Goal: Task Accomplishment & Management: Manage account settings

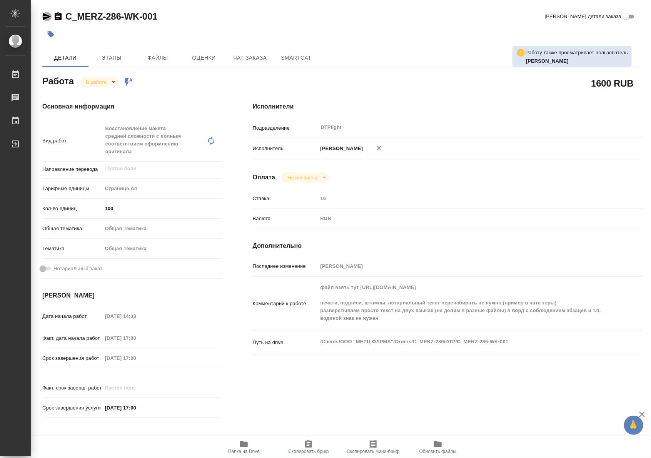
click at [43, 18] on icon "button" at bounding box center [47, 16] width 8 height 7
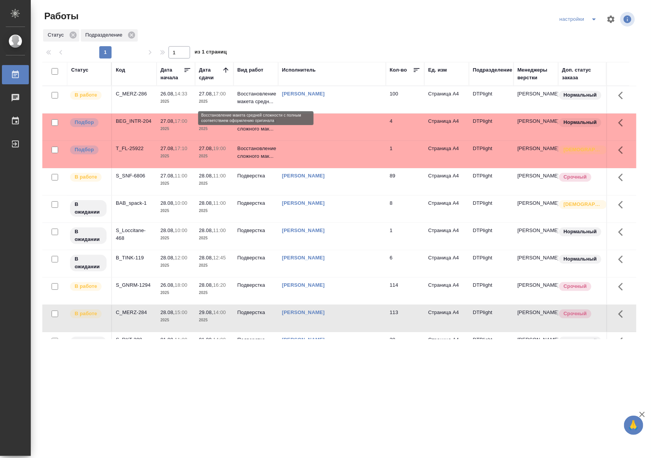
click at [254, 100] on p "Восстановление макета средн..." at bounding box center [255, 97] width 37 height 15
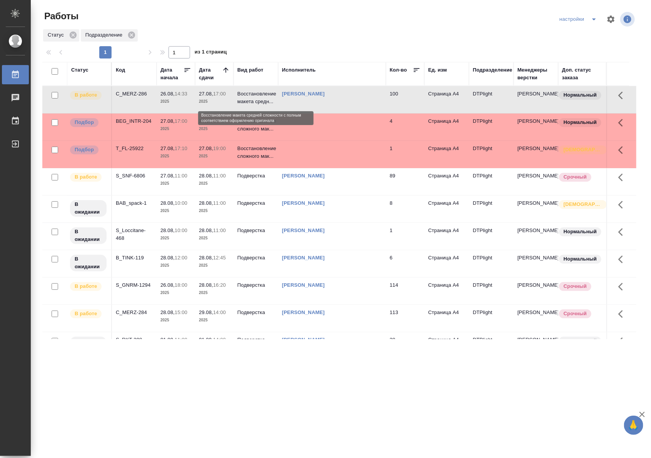
click at [254, 100] on p "Восстановление макета средн..." at bounding box center [255, 97] width 37 height 15
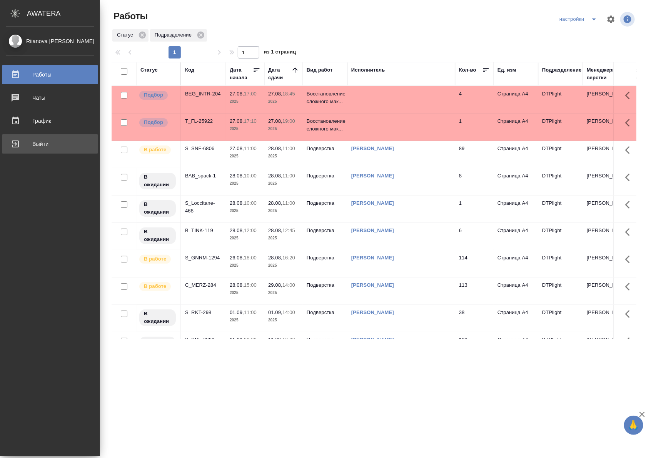
click at [16, 142] on div "Выйти" at bounding box center [50, 144] width 89 height 12
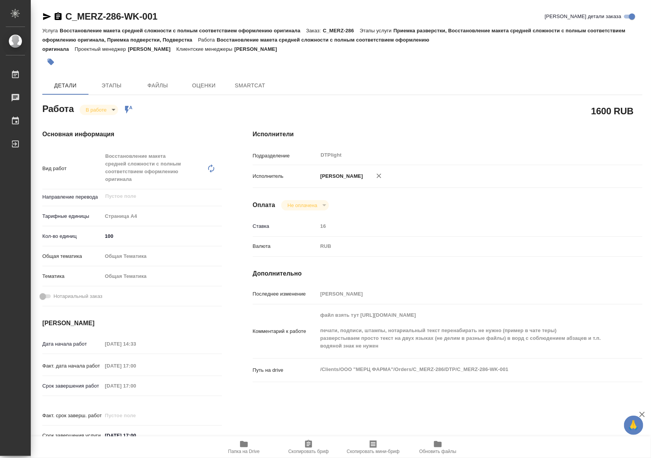
type textarea "x"
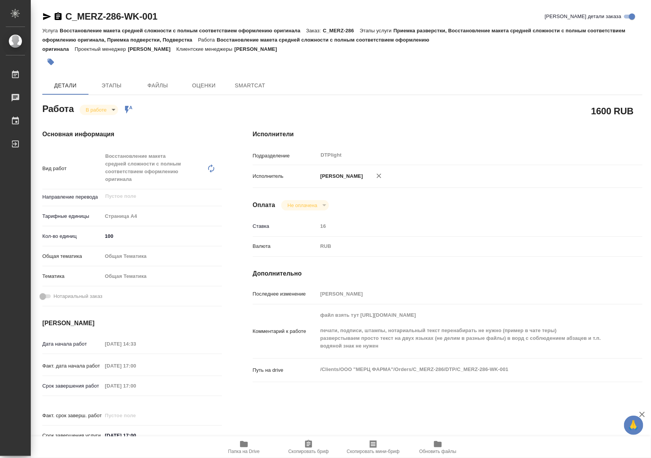
type textarea "x"
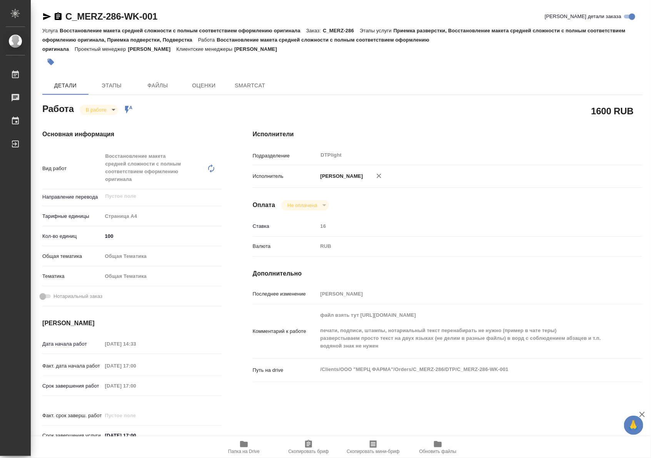
type textarea "x"
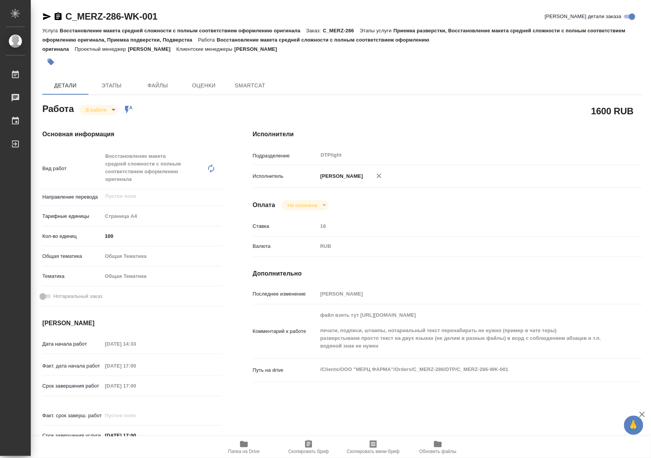
type textarea "x"
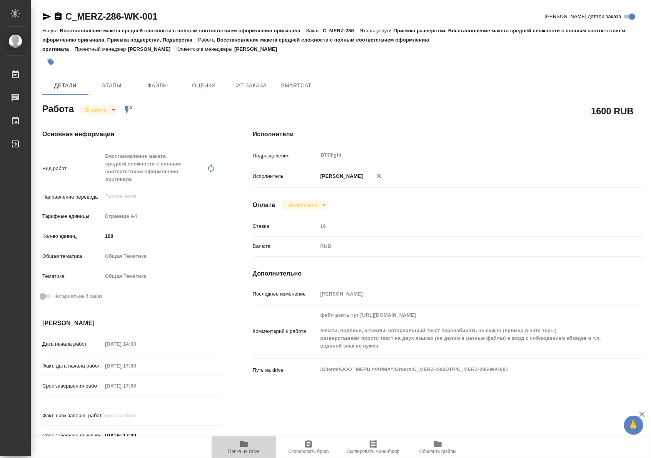
click at [258, 448] on span "Папка на Drive" at bounding box center [243, 446] width 55 height 15
type textarea "x"
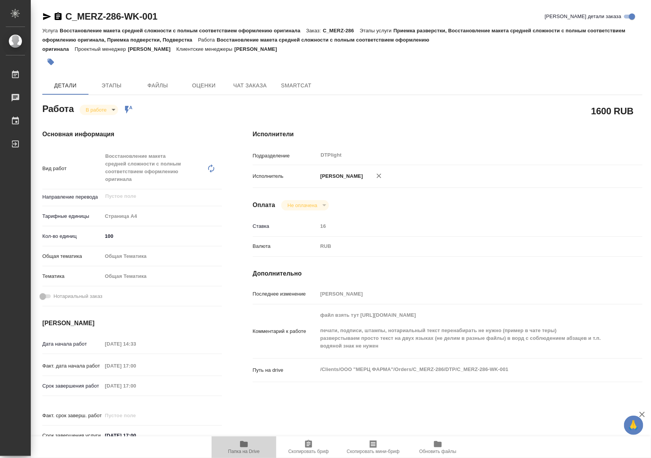
type textarea "x"
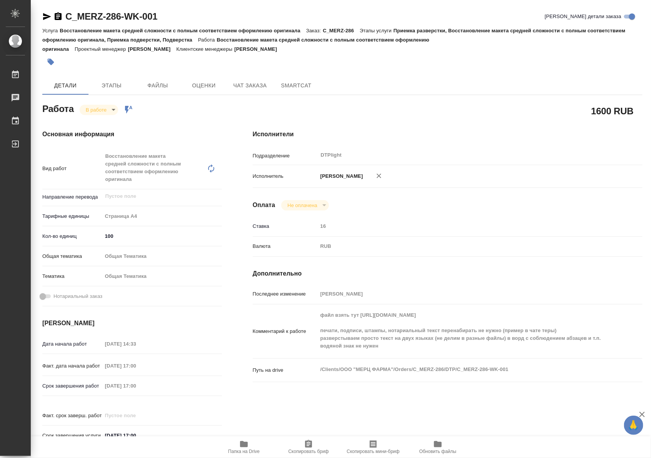
type textarea "x"
click at [110, 109] on body "🙏 .cls-1 fill:#fff; AWATERA Riianova Anna Работы 0 Чаты График Выйти C_MERZ-286…" at bounding box center [325, 229] width 651 height 458
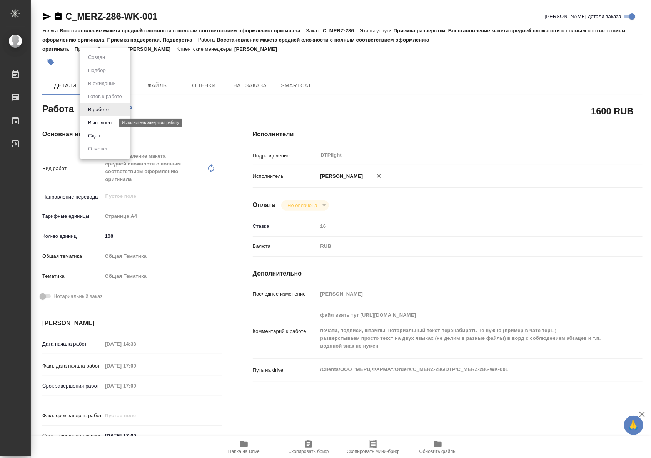
click at [106, 122] on button "Выполнен" at bounding box center [100, 123] width 28 height 8
type textarea "x"
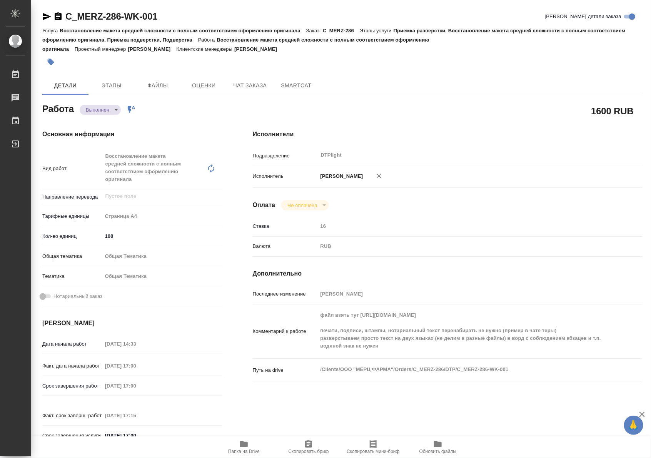
type textarea "x"
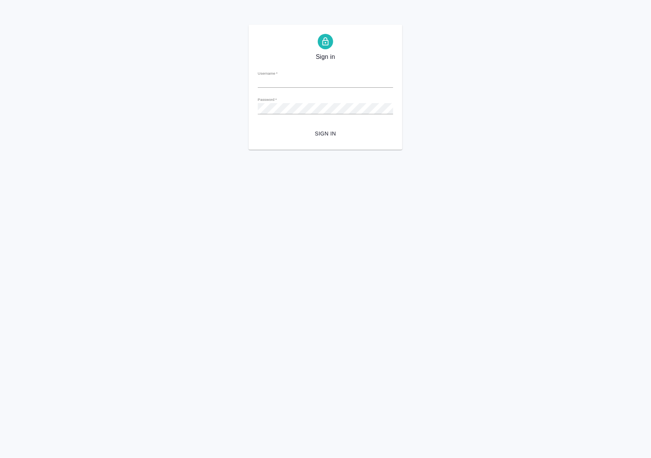
type input "[EMAIL_ADDRESS][DOMAIN_NAME]"
click at [334, 136] on span "Sign in" at bounding box center [325, 134] width 123 height 10
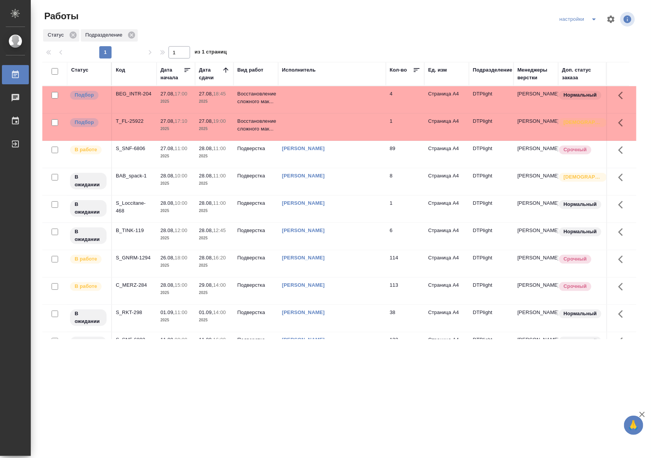
click at [255, 152] on p "Подверстка" at bounding box center [255, 149] width 37 height 8
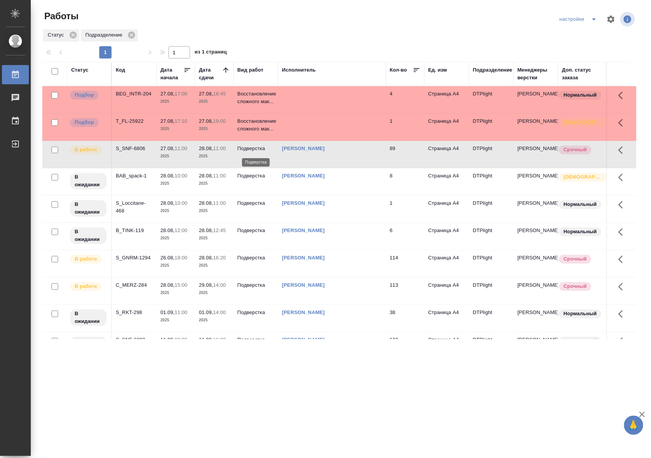
click at [255, 152] on p "Подверстка" at bounding box center [255, 149] width 37 height 8
click at [296, 266] on td "[PERSON_NAME]" at bounding box center [332, 263] width 108 height 27
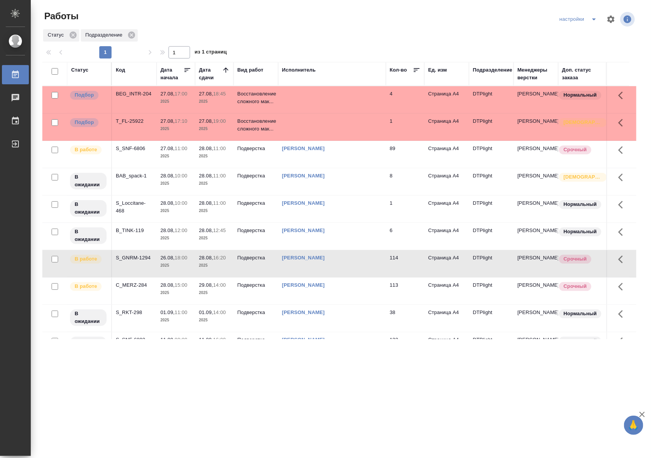
click at [160, 296] on td "28.08, 15:00 2025" at bounding box center [176, 290] width 38 height 27
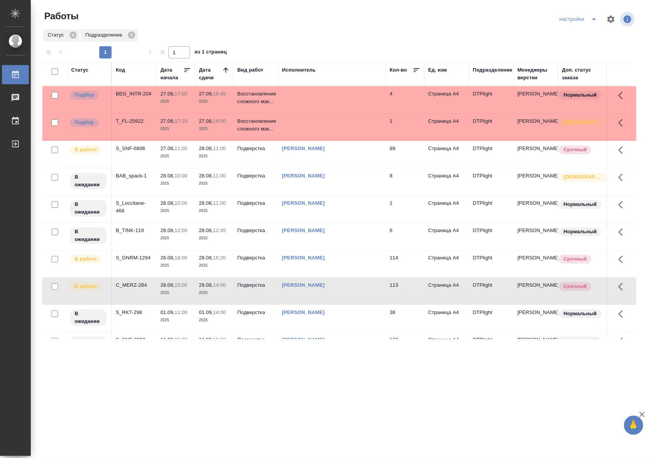
click at [160, 296] on td "28.08, 15:00 2025" at bounding box center [176, 290] width 38 height 27
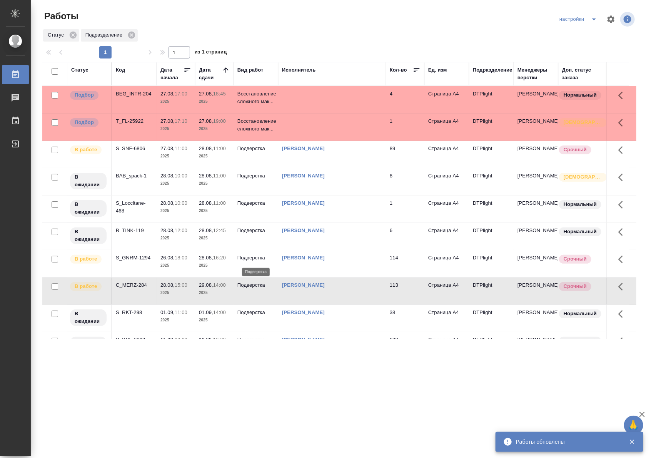
click at [259, 262] on p "Подверстка" at bounding box center [255, 258] width 37 height 8
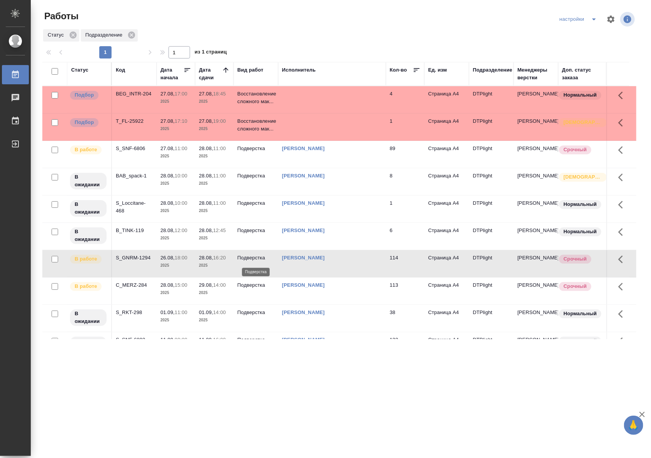
click at [259, 262] on p "Подверстка" at bounding box center [255, 258] width 37 height 8
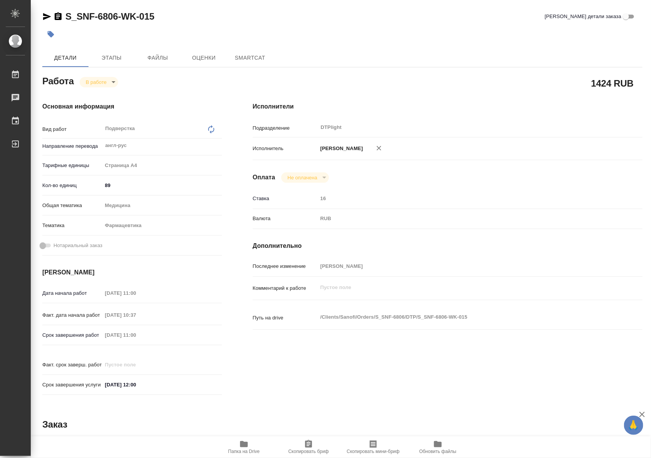
type textarea "x"
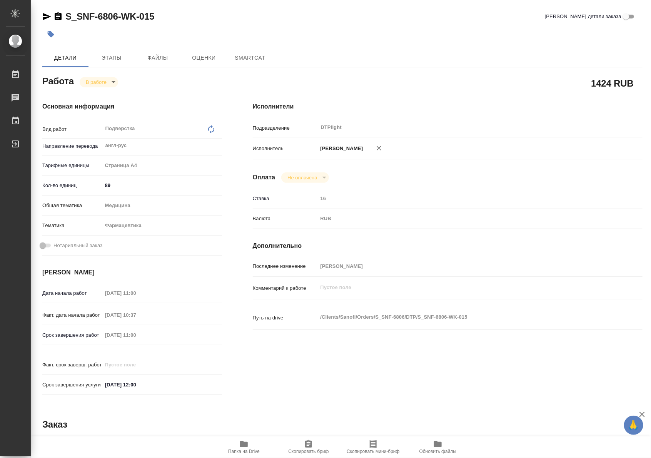
type textarea "x"
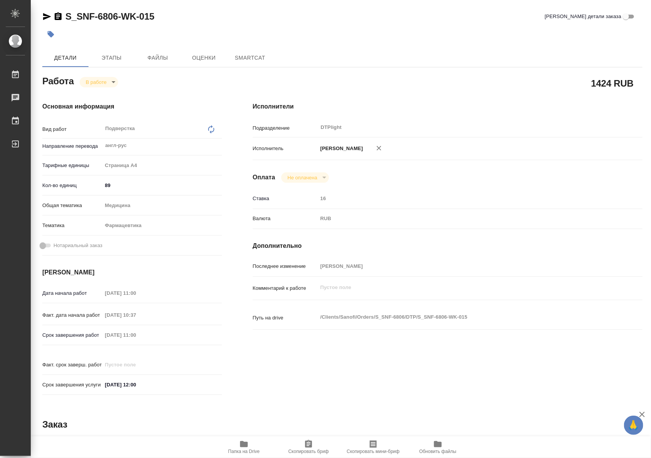
type textarea "x"
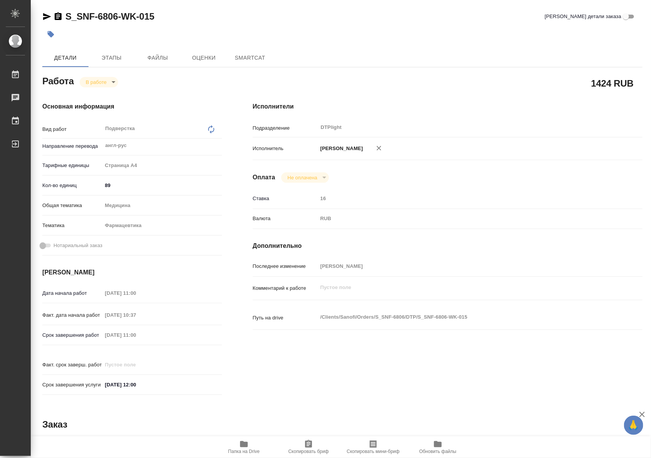
type textarea "x"
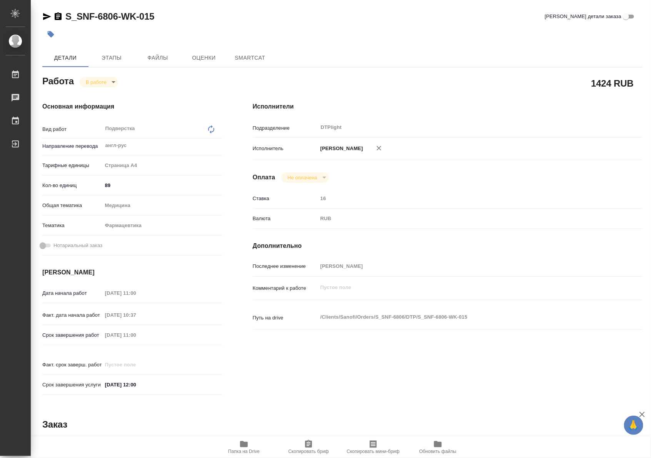
type textarea "x"
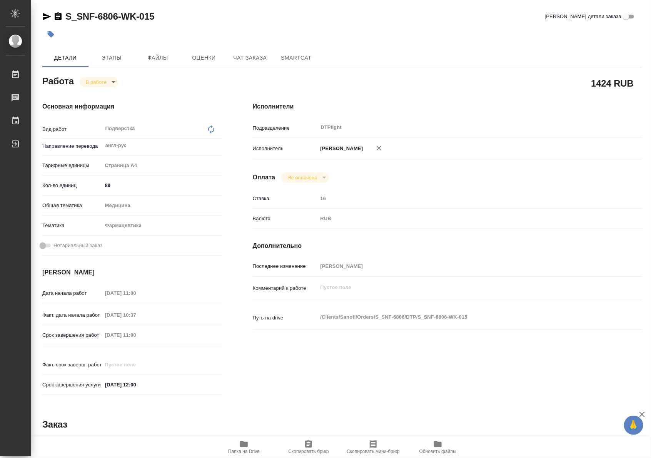
type textarea "x"
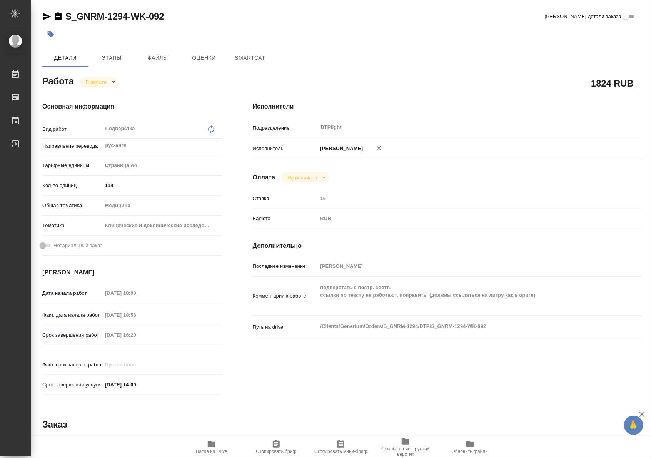
type textarea "x"
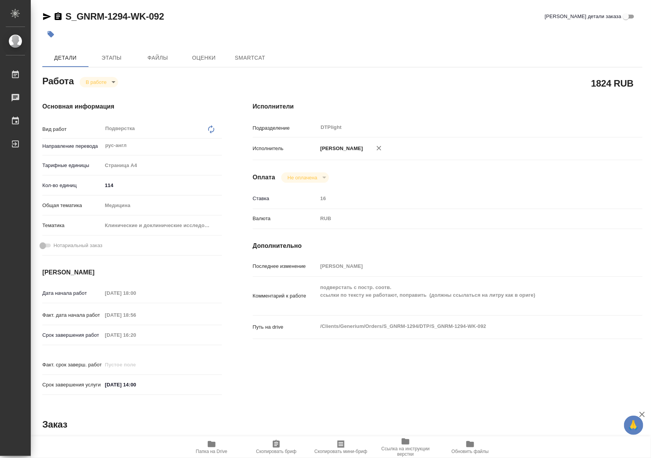
type textarea "x"
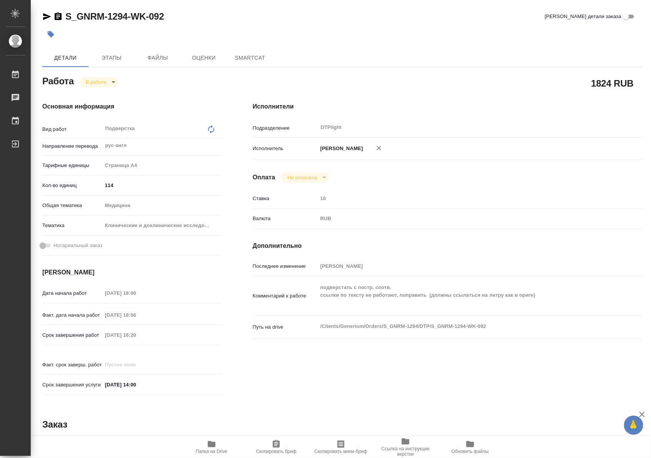
type textarea "x"
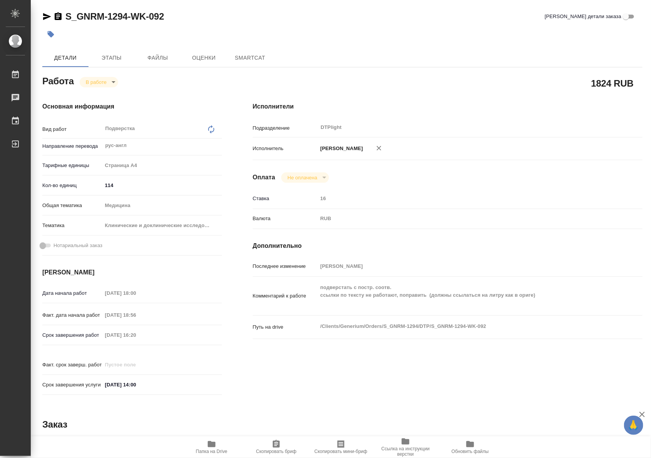
type textarea "x"
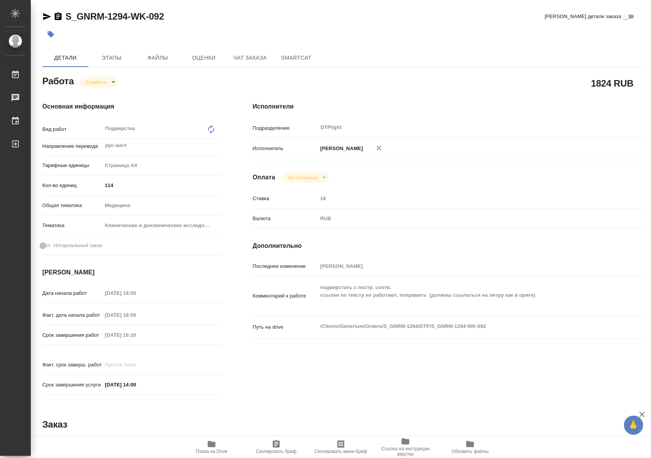
type textarea "x"
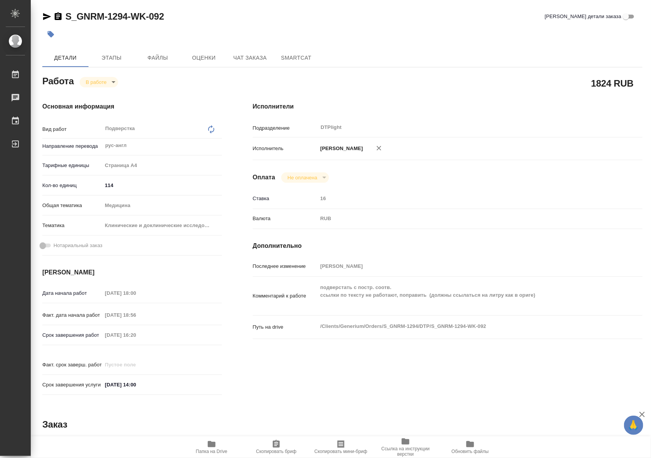
type textarea "x"
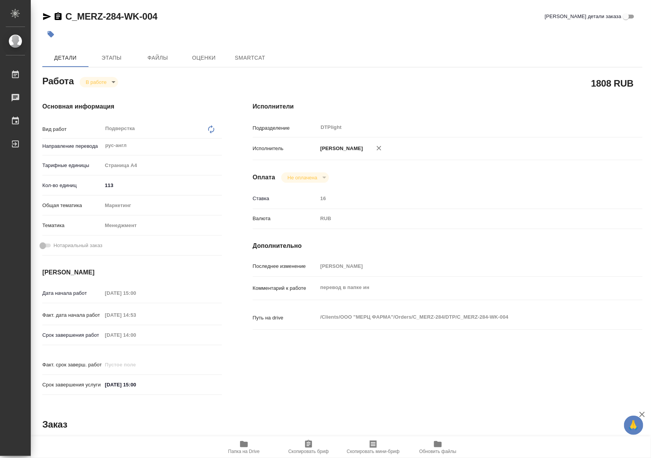
type textarea "x"
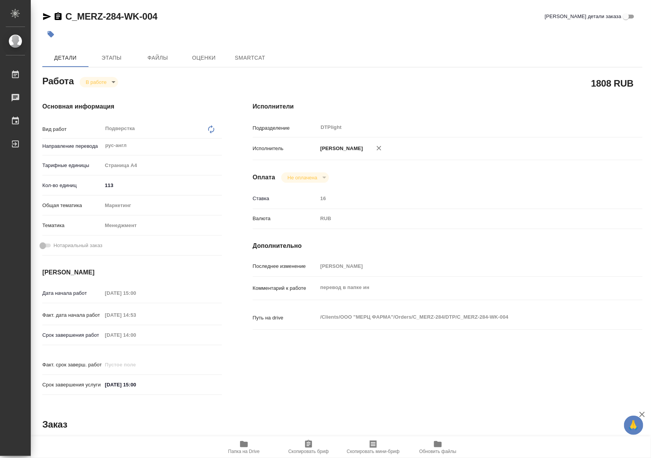
type textarea "x"
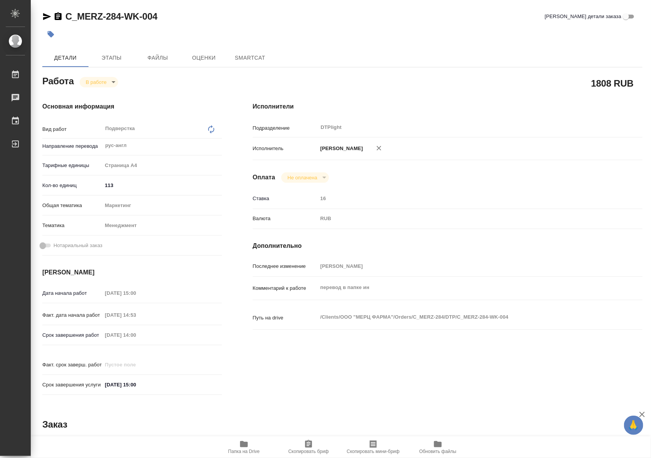
type textarea "x"
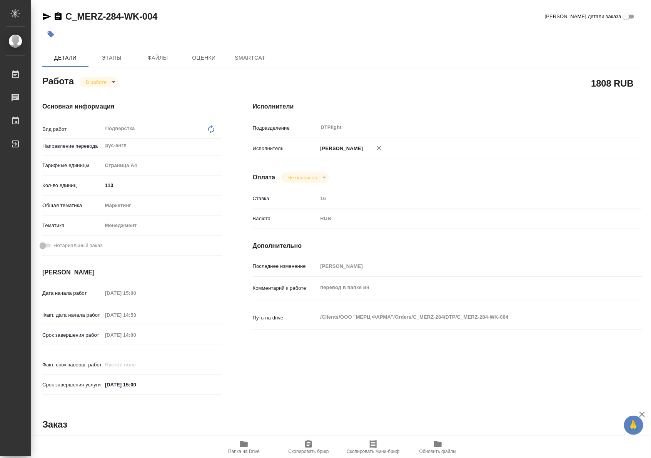
type textarea "x"
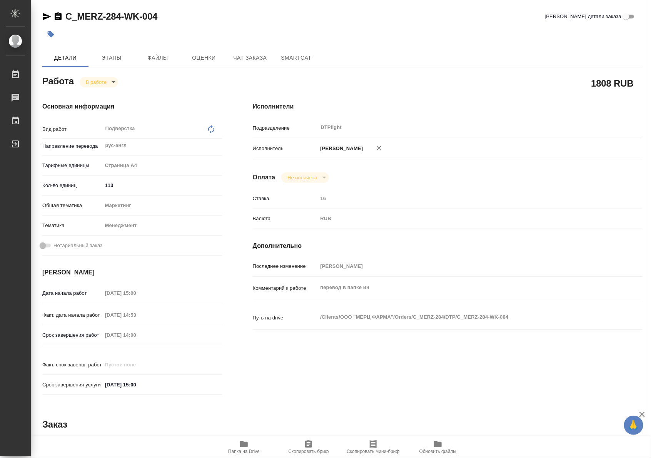
type textarea "x"
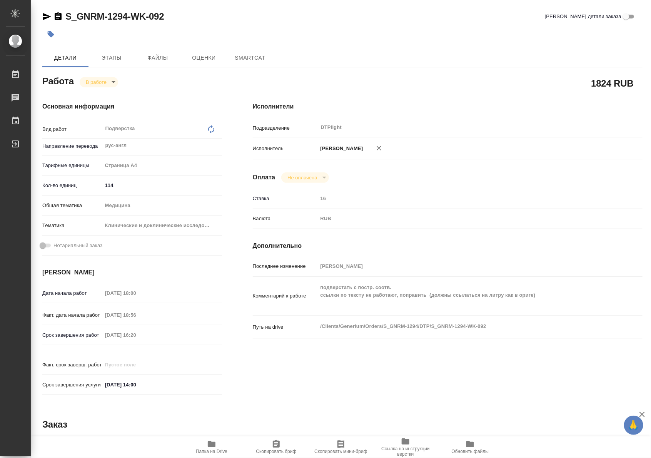
type textarea "x"
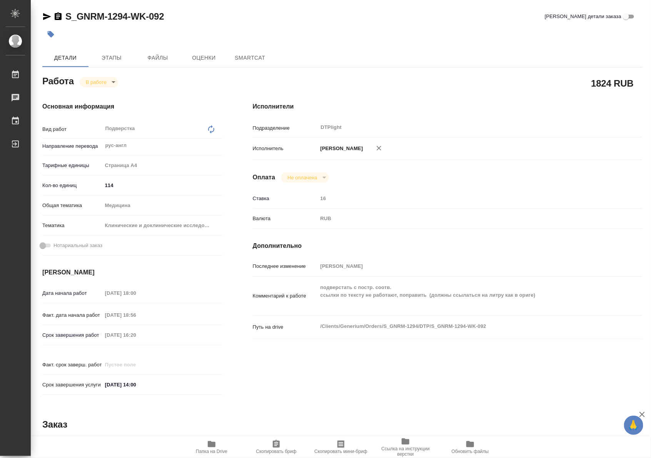
type textarea "x"
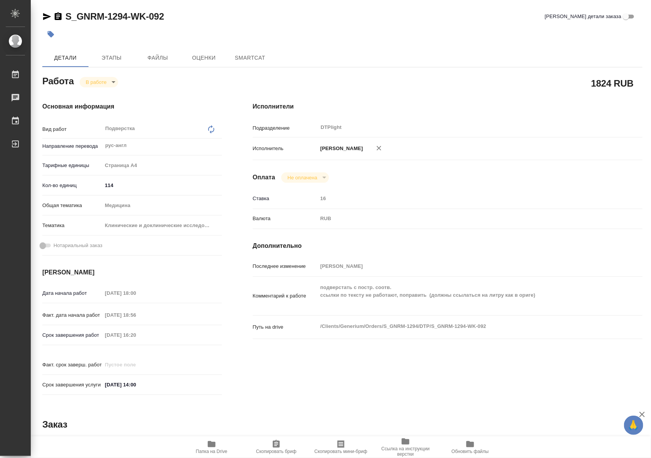
type textarea "x"
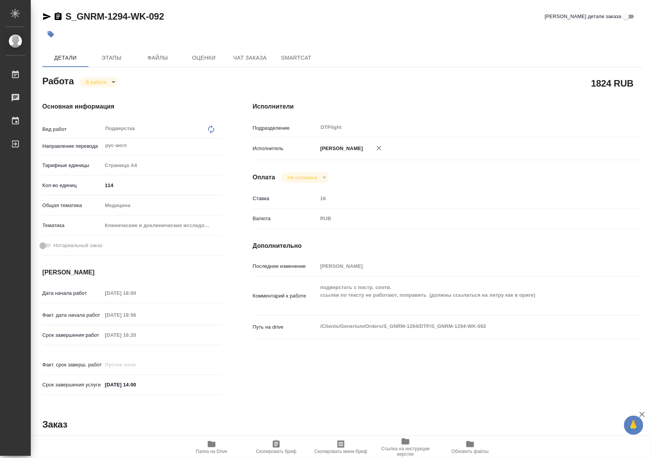
type textarea "x"
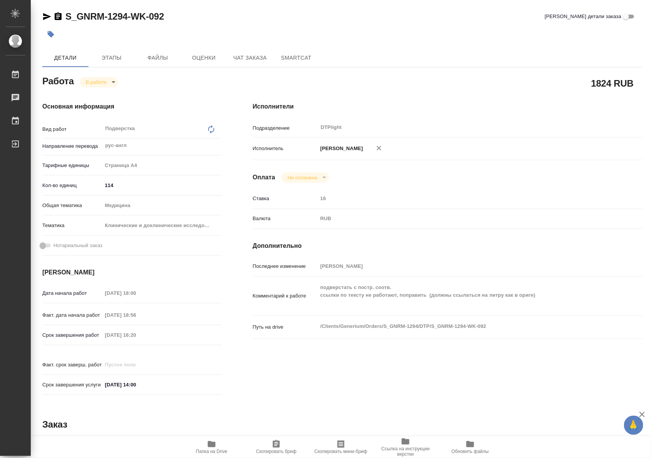
type textarea "x"
